Goal: Information Seeking & Learning: Learn about a topic

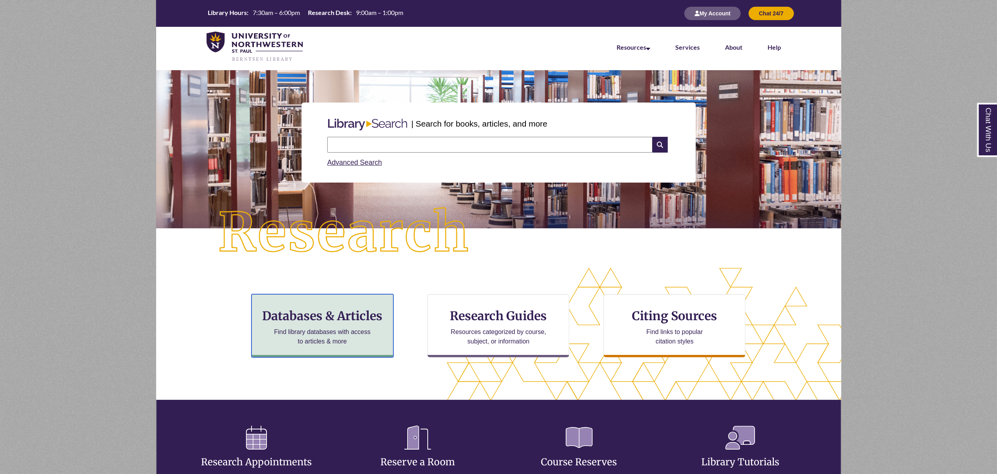
click at [345, 315] on h3 "Databases & Articles" at bounding box center [322, 315] width 128 height 15
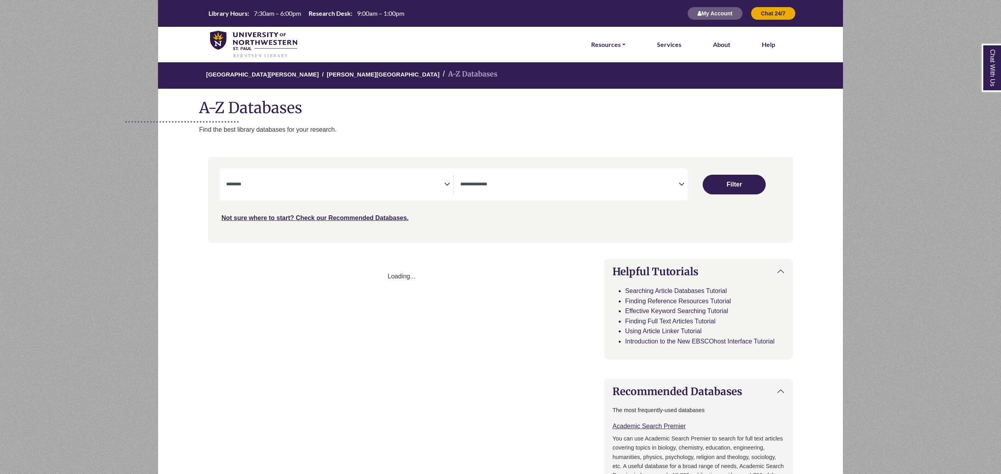
select select "Database Subject Filter"
select select "Database Types Filter"
select select "Database Subject Filter"
select select "Database Types Filter"
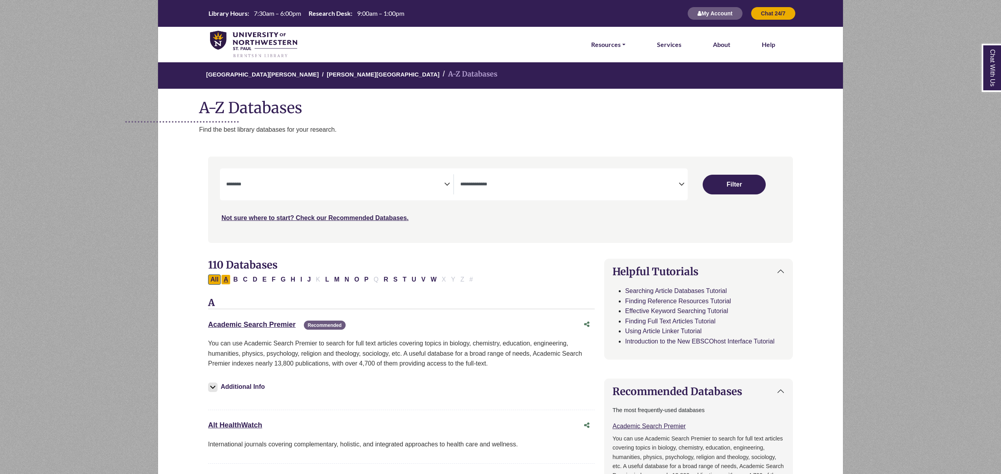
click at [225, 280] on button "A" at bounding box center [225, 279] width 9 height 10
select select "Database Subject Filter"
select select "Database Types Filter"
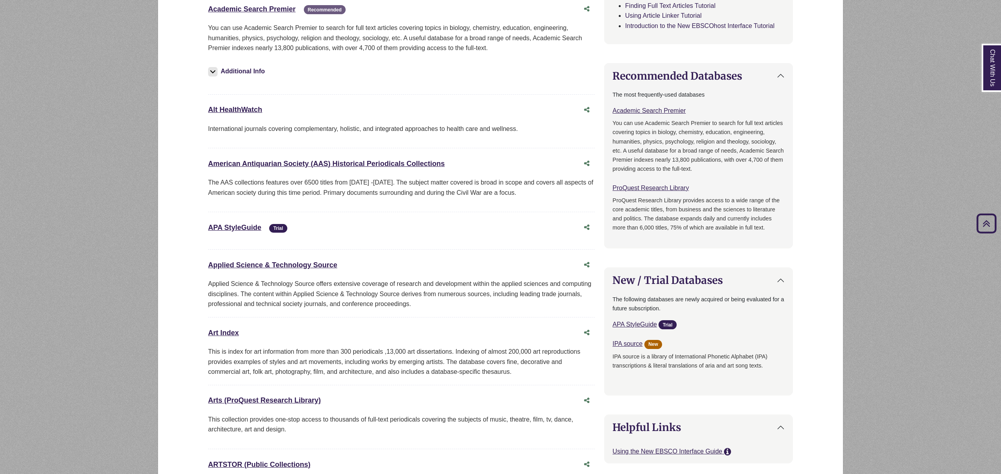
scroll to position [473, 0]
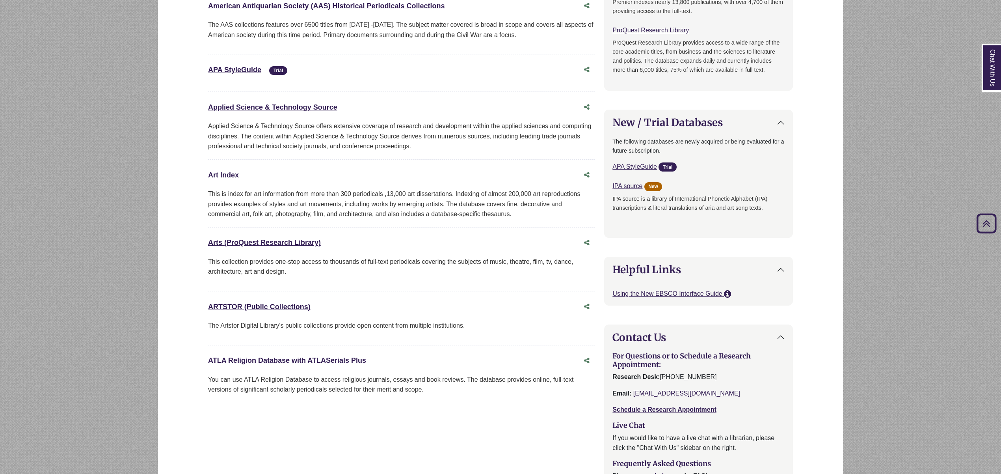
click at [259, 364] on link "ATLA Religion Database with ATLASerials Plus This link opens in a new window" at bounding box center [287, 360] width 158 height 8
